Goal: Check status: Check status

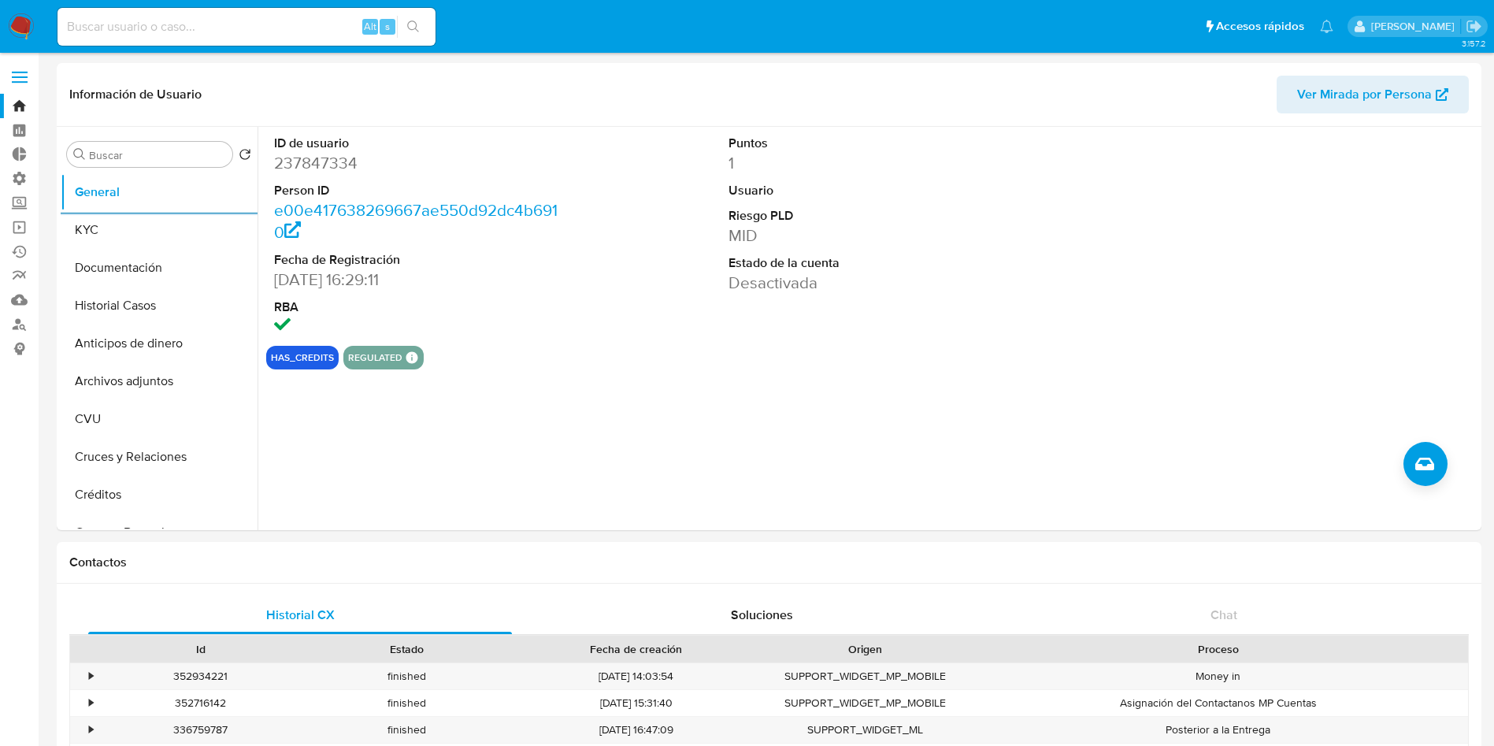
select select "10"
click at [511, 161] on dd "237847334" at bounding box center [417, 163] width 287 height 22
click at [137, 243] on button "KYC" at bounding box center [153, 230] width 184 height 38
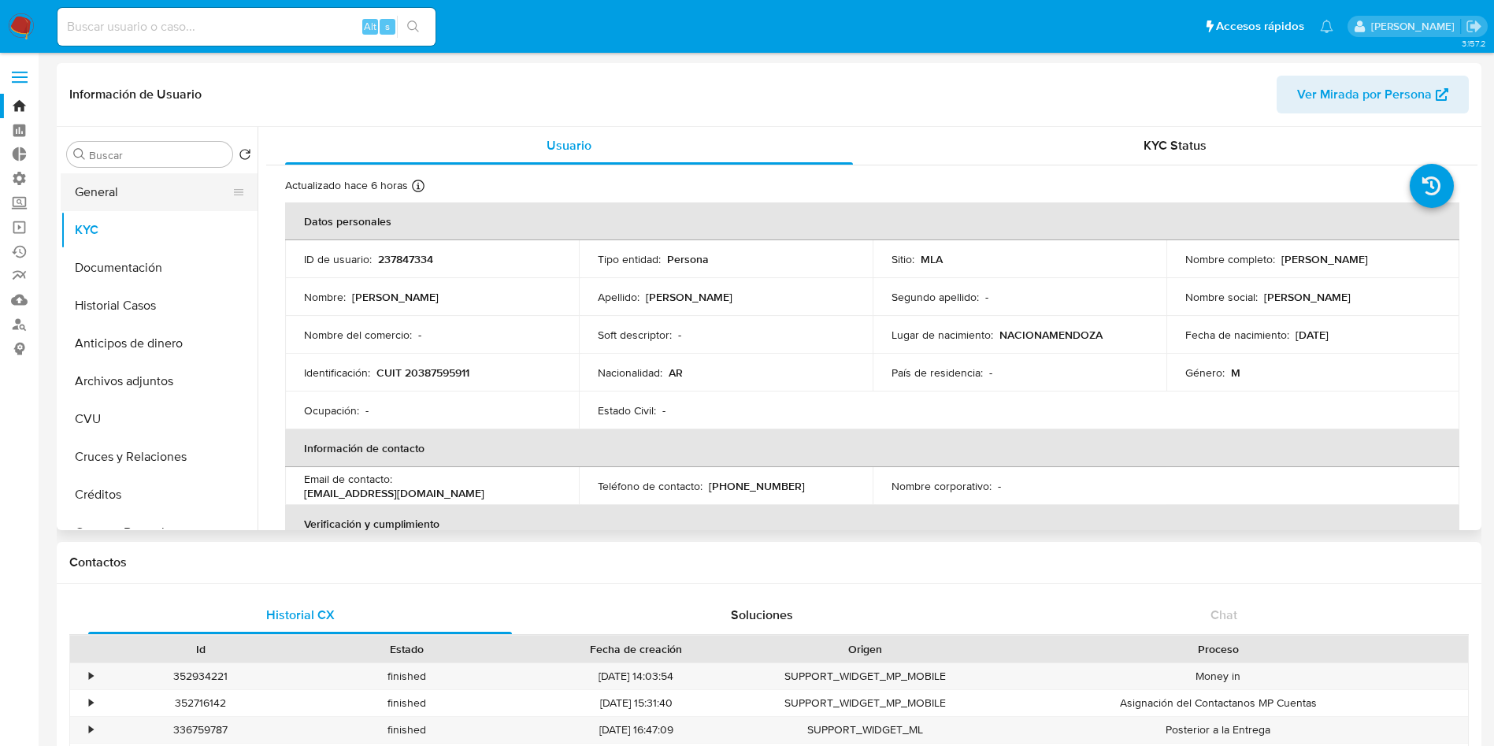
click at [117, 202] on button "General" at bounding box center [153, 192] width 184 height 38
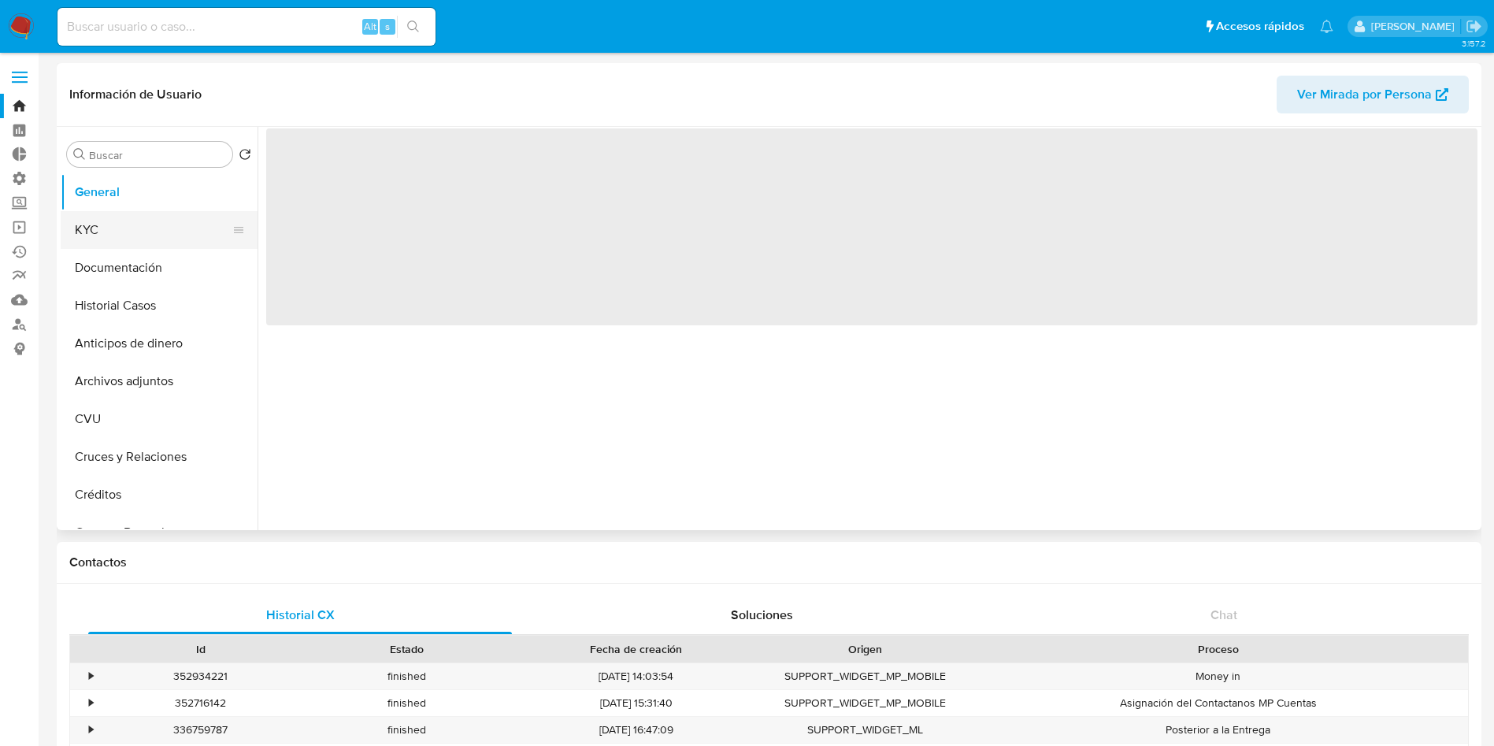
click at [100, 240] on button "KYC" at bounding box center [153, 230] width 184 height 38
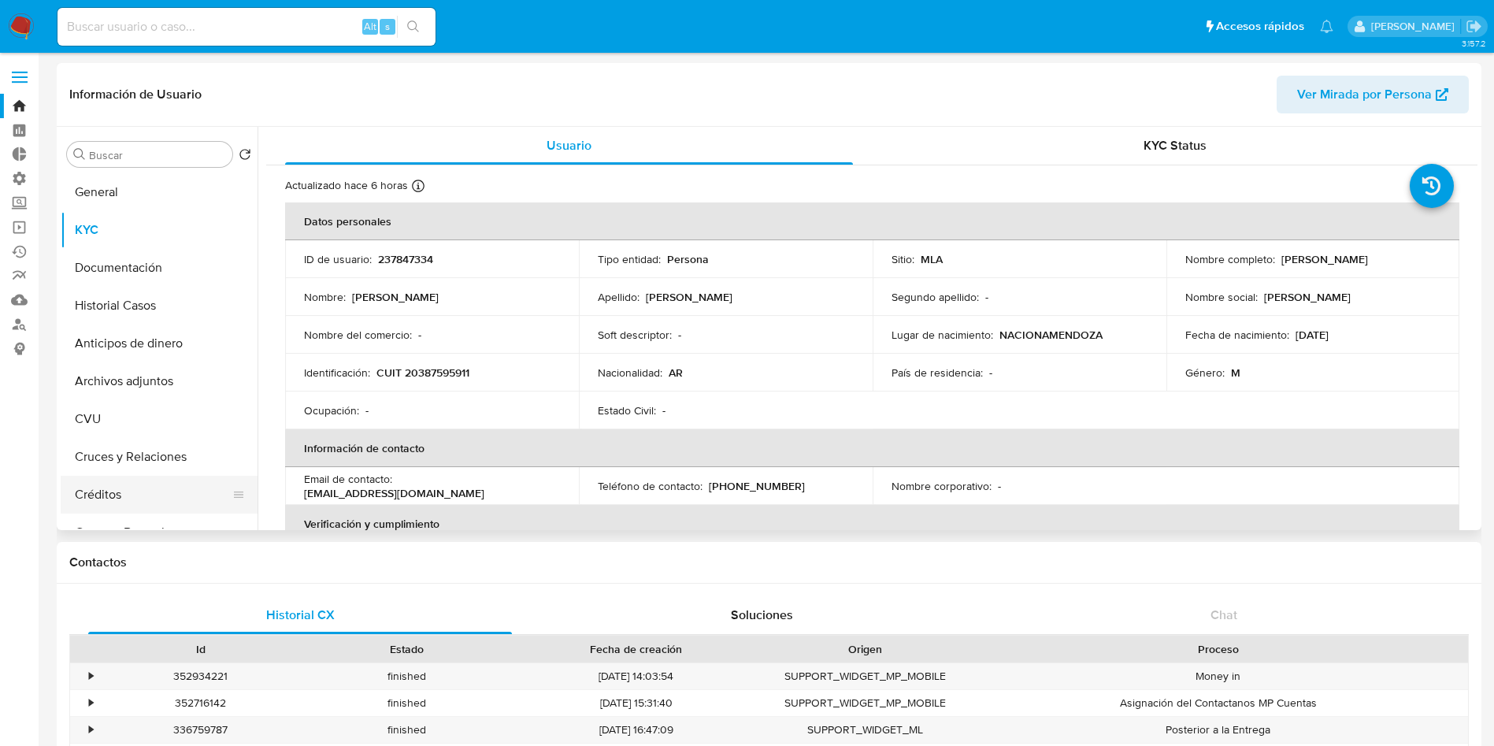
click at [106, 498] on button "Créditos" at bounding box center [153, 495] width 184 height 38
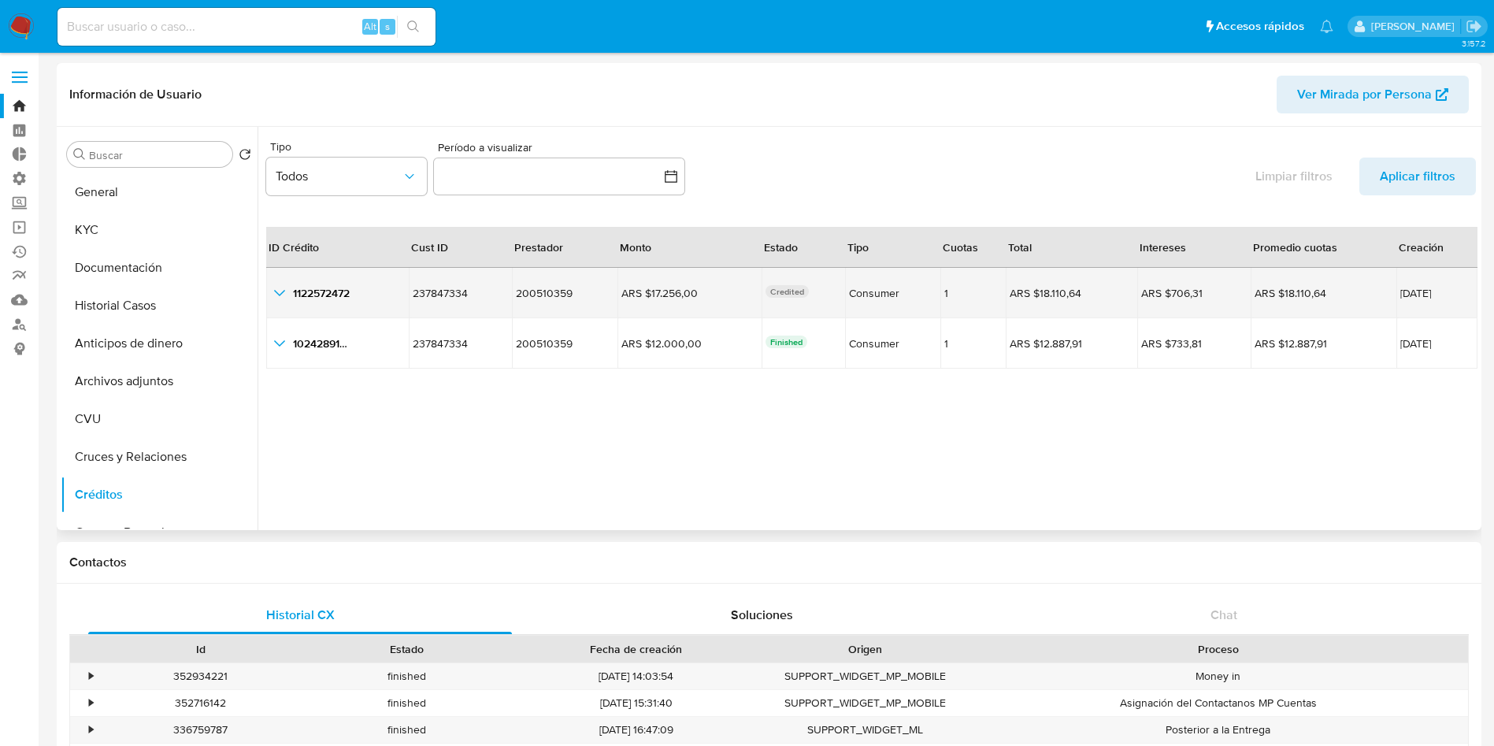
click at [280, 290] on icon "button_show_hidden_detail_by_id_0" at bounding box center [279, 293] width 19 height 19
